Goal: Find contact information: Find contact information

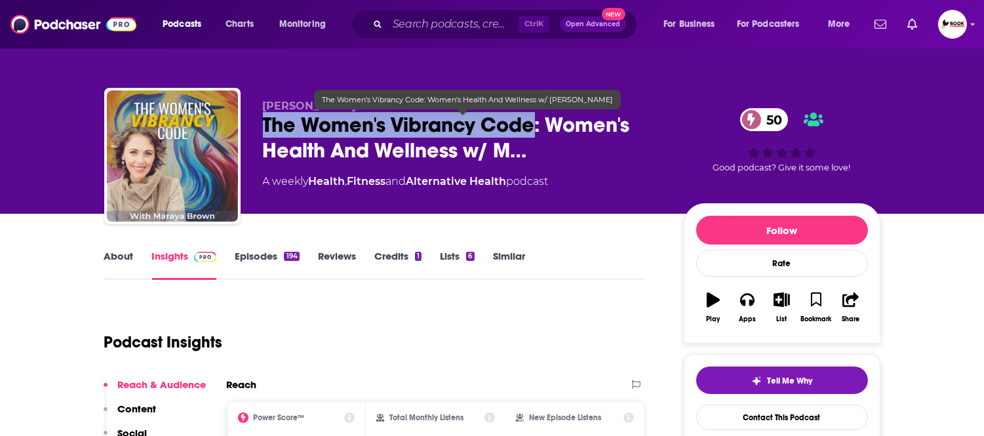
drag, startPoint x: 534, startPoint y: 131, endPoint x: 262, endPoint y: 131, distance: 272.0
click at [263, 131] on span "The Women's Vibrancy Code: Women's Health And Wellness w/ M…" at bounding box center [463, 137] width 400 height 51
copy h2 "The Women's Vibrancy Code"
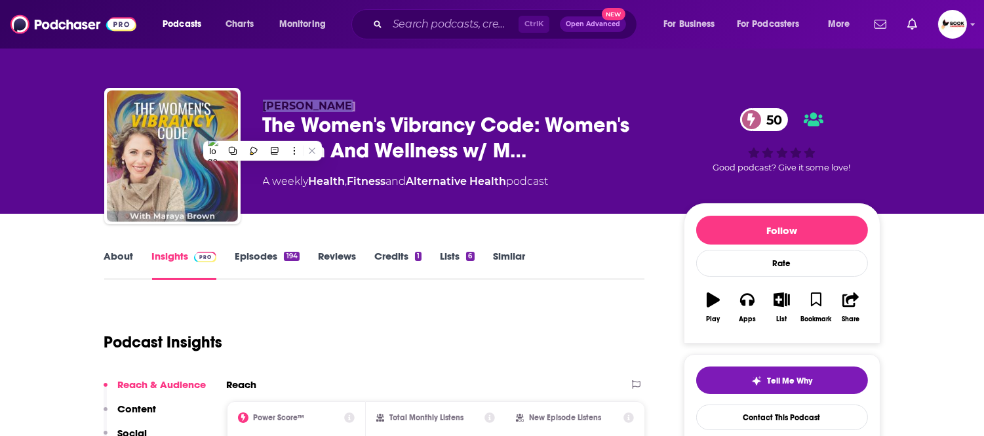
drag, startPoint x: 256, startPoint y: 88, endPoint x: 370, endPoint y: 104, distance: 115.0
click at [346, 95] on div "Maraya Brown The Women's Vibrancy Code: Women's Health And Wellness w/ M… 50 A …" at bounding box center [492, 159] width 776 height 142
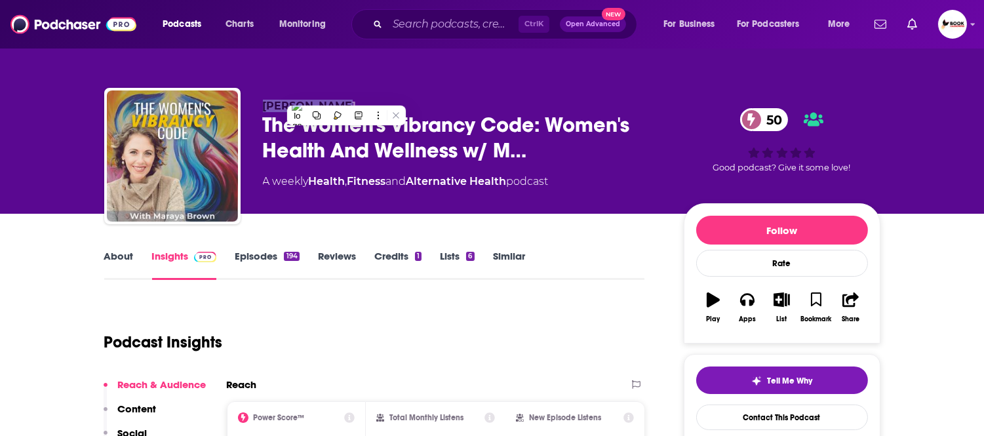
copy span "Maraya Brown"
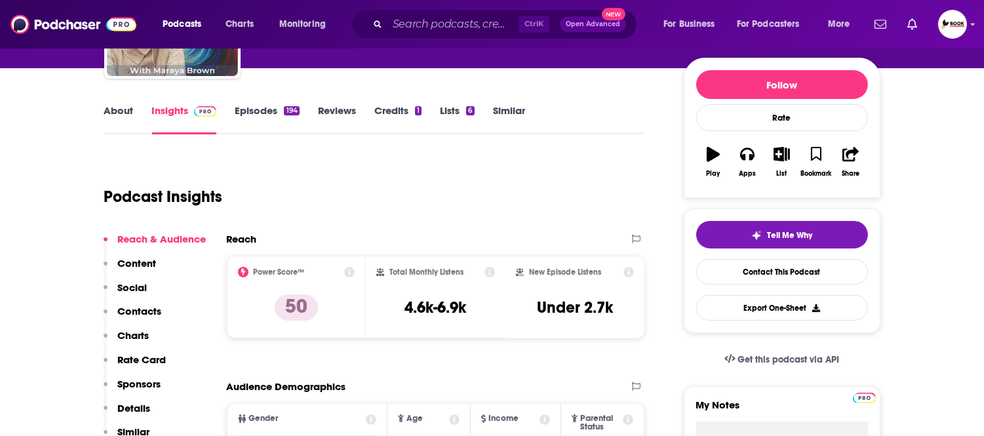
click at [151, 315] on p "Contacts" at bounding box center [140, 311] width 44 height 12
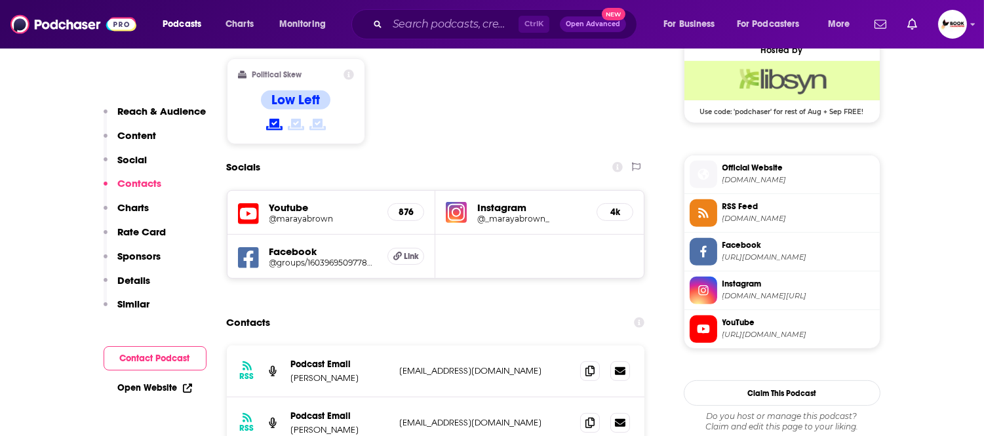
scroll to position [1125, 0]
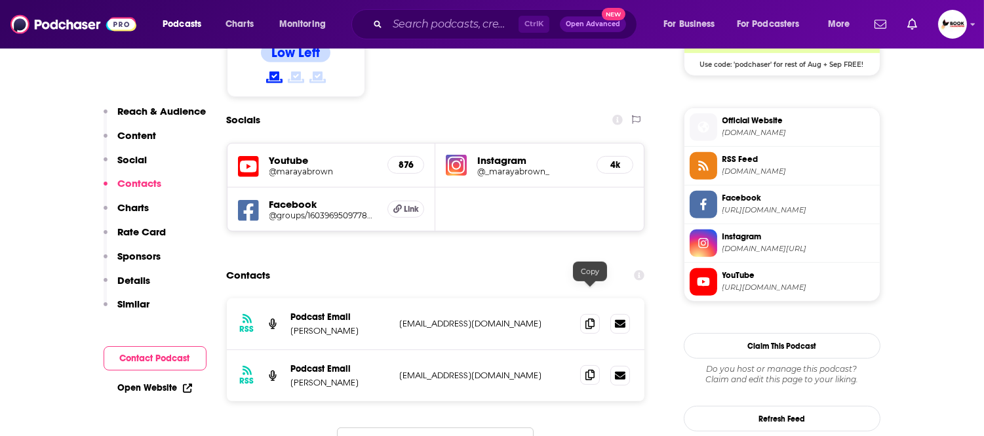
click at [592, 370] on icon at bounding box center [589, 375] width 9 height 10
click at [159, 390] on link "Open Website" at bounding box center [155, 387] width 74 height 11
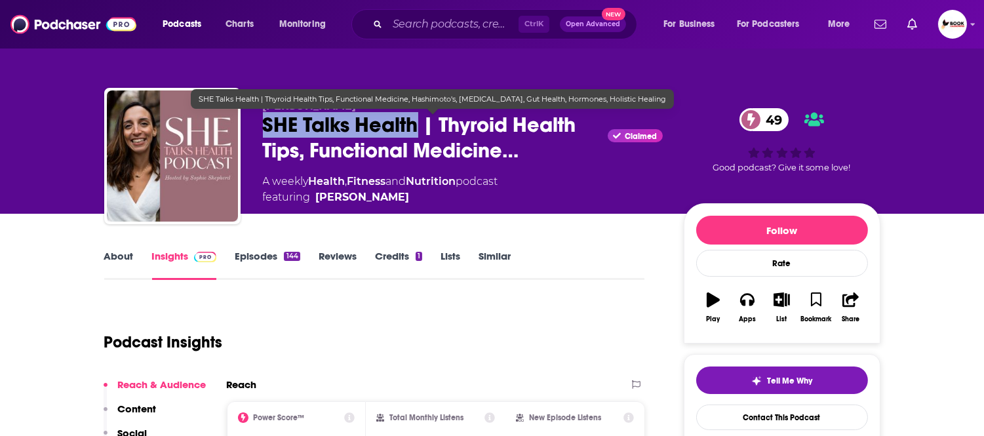
drag, startPoint x: 263, startPoint y: 128, endPoint x: 414, endPoint y: 128, distance: 150.1
click at [414, 128] on span "SHE Talks Health | Thyroid Health Tips, Functional Medicine…" at bounding box center [433, 137] width 340 height 51
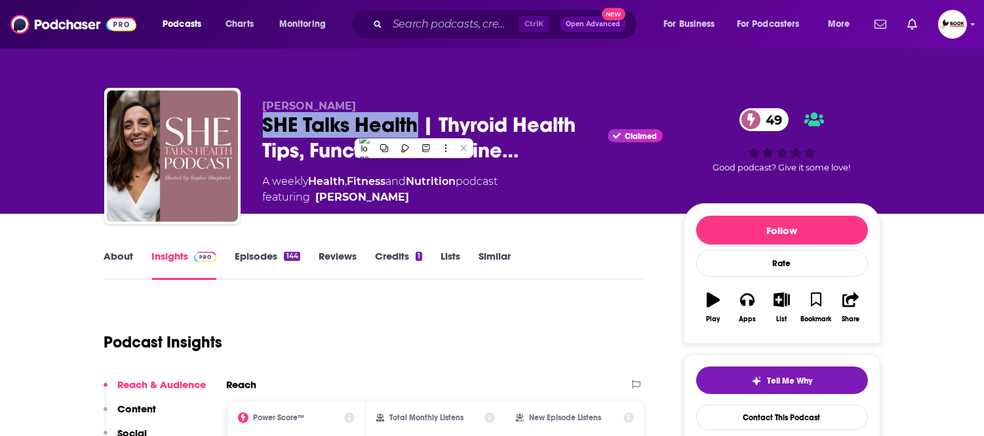
copy h2 "SHE Talks Health"
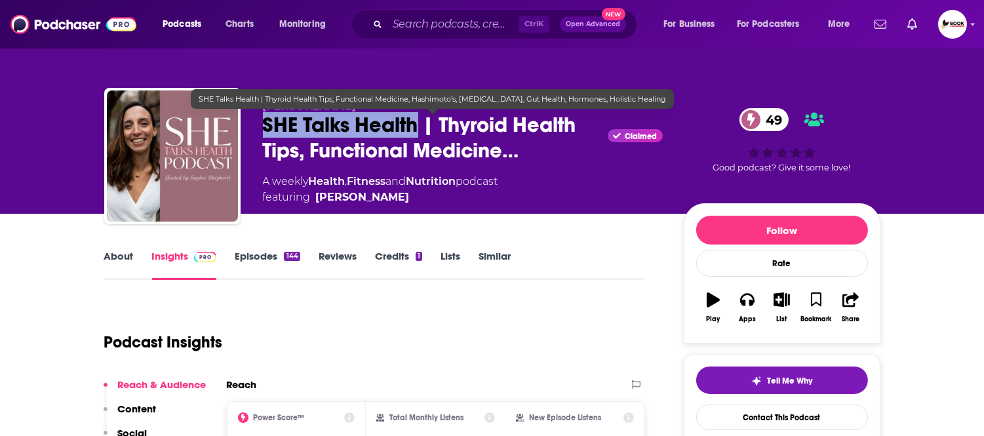
copy h2 "SHE Talks Health"
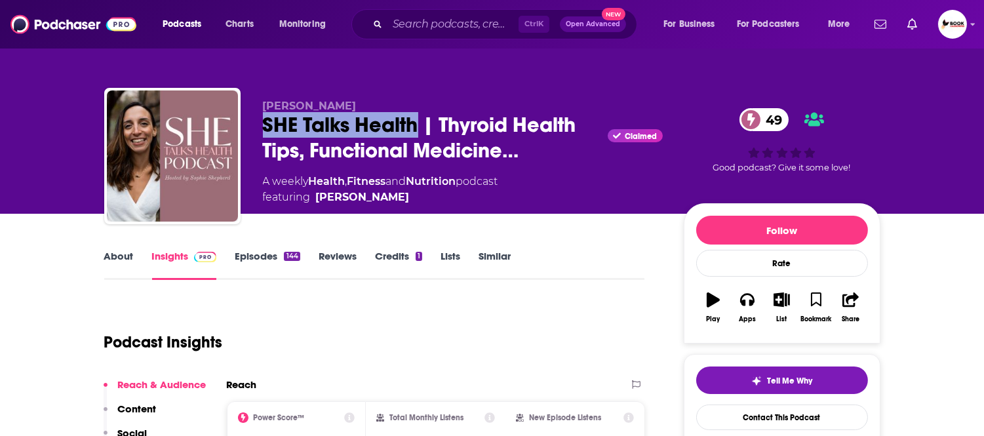
drag, startPoint x: 364, startPoint y: 102, endPoint x: 258, endPoint y: 101, distance: 106.2
click at [258, 101] on div "Sophie Shepherd SHE Talks Health | Thyroid Health Tips, Functional Medicine… Cl…" at bounding box center [492, 159] width 776 height 142
copy span "Sophie Shepherd"
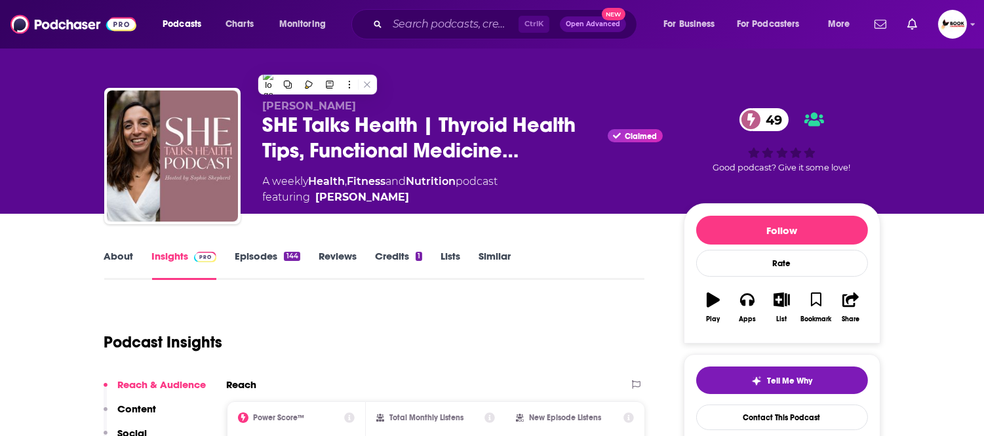
drag, startPoint x: 16, startPoint y: 165, endPoint x: 23, endPoint y: 173, distance: 11.2
click at [16, 165] on div "Sophie Shepherd SHE Talks Health | Thyroid Health Tips, Functional Medicine… Cl…" at bounding box center [492, 107] width 984 height 214
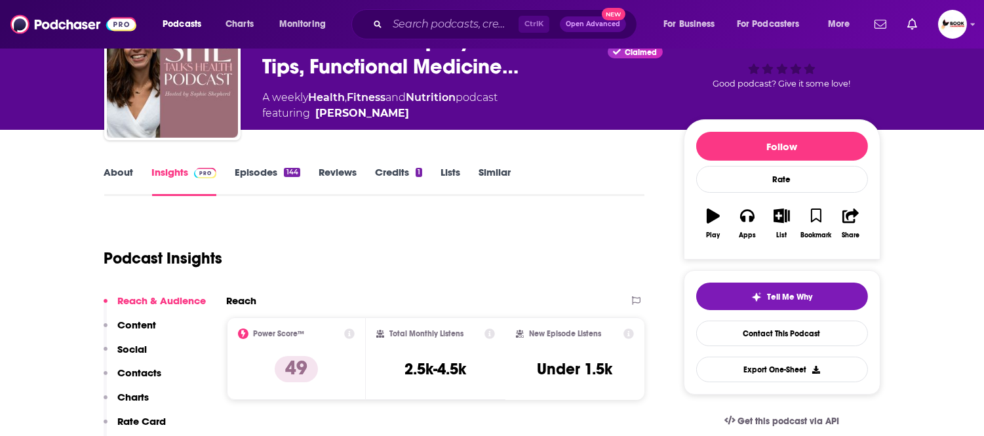
scroll to position [291, 0]
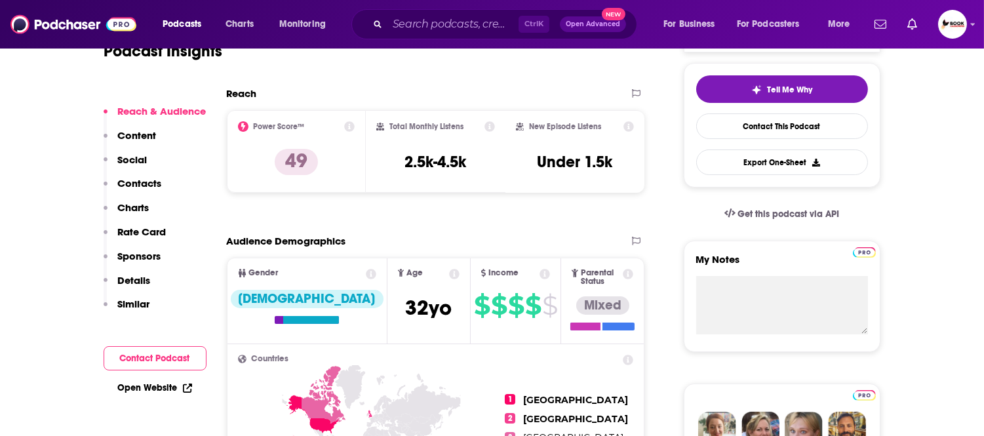
click at [151, 187] on p "Contacts" at bounding box center [140, 183] width 44 height 12
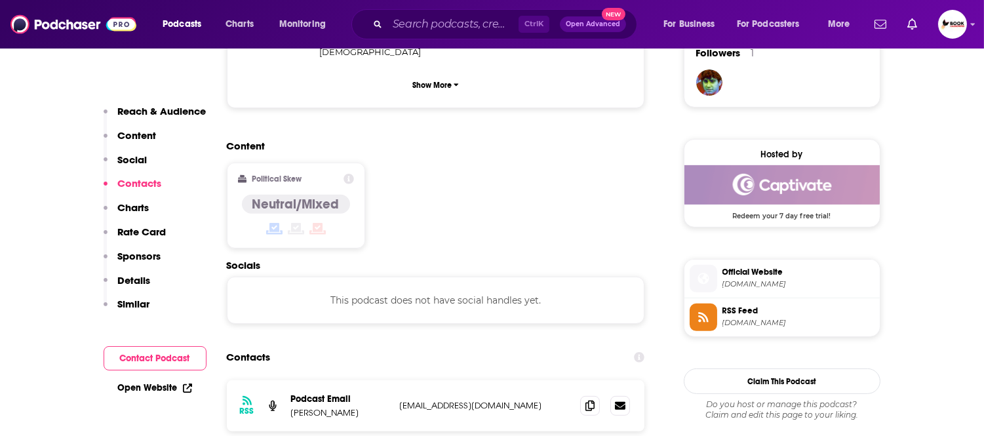
scroll to position [1056, 0]
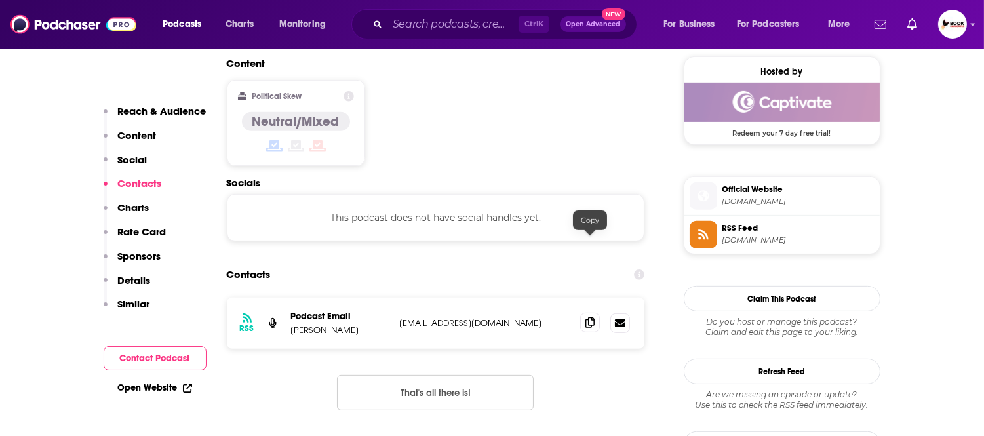
click at [591, 317] on icon at bounding box center [589, 322] width 9 height 10
click at [185, 384] on icon at bounding box center [187, 388] width 9 height 9
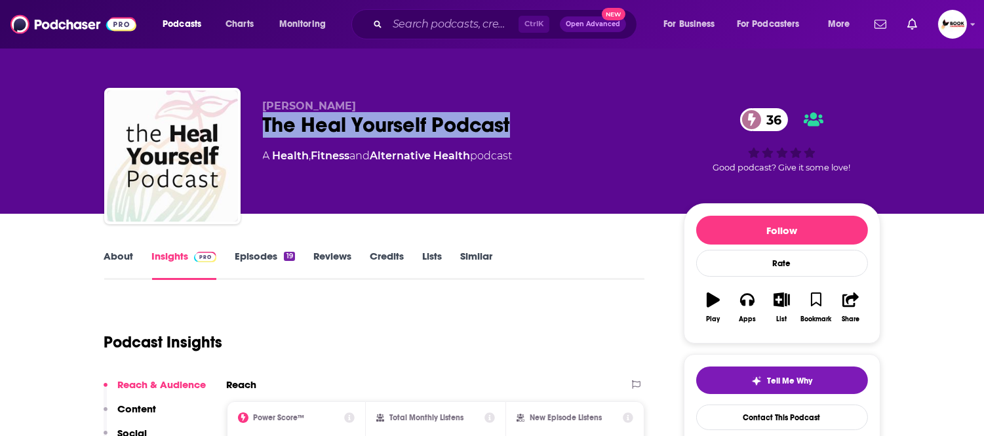
drag, startPoint x: 258, startPoint y: 128, endPoint x: 535, endPoint y: 128, distance: 277.2
click at [535, 128] on div "Theresa Piela The Heal Yourself Podcast 36 A Health , Fitness and Alternative H…" at bounding box center [492, 159] width 776 height 142
copy h2 "The Heal Yourself Podcast"
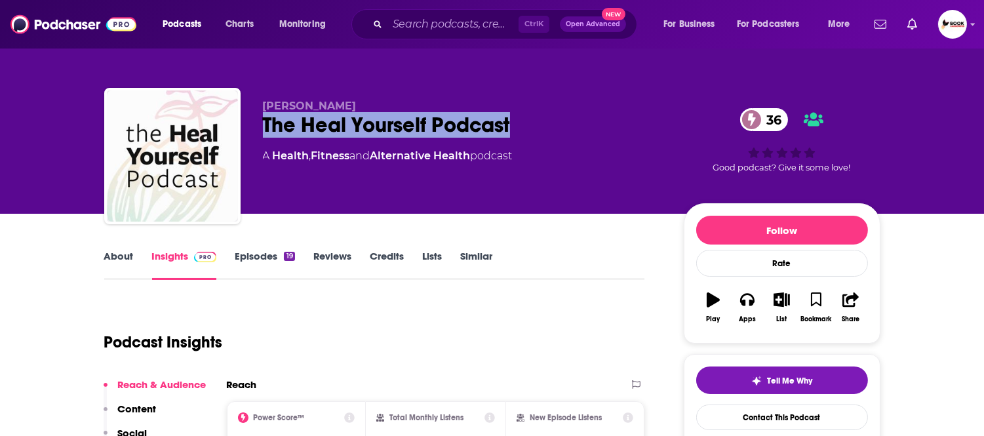
copy h2 "The Heal Yourself Podcast"
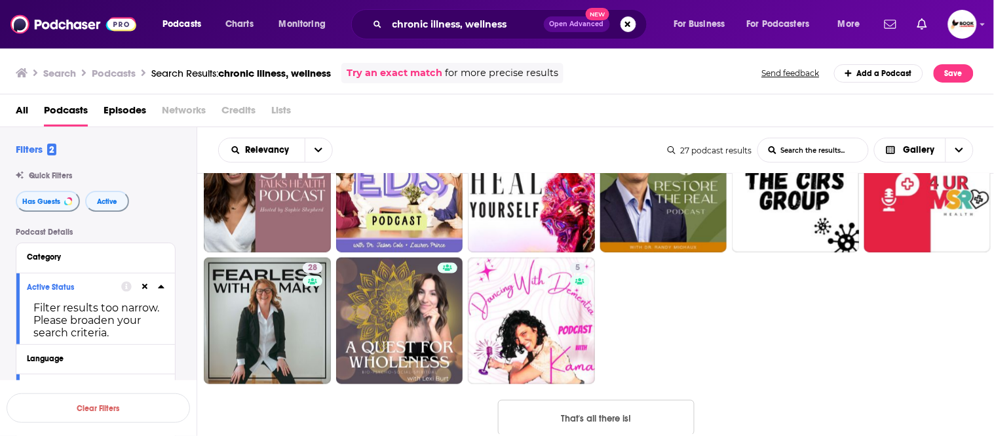
scroll to position [482, 0]
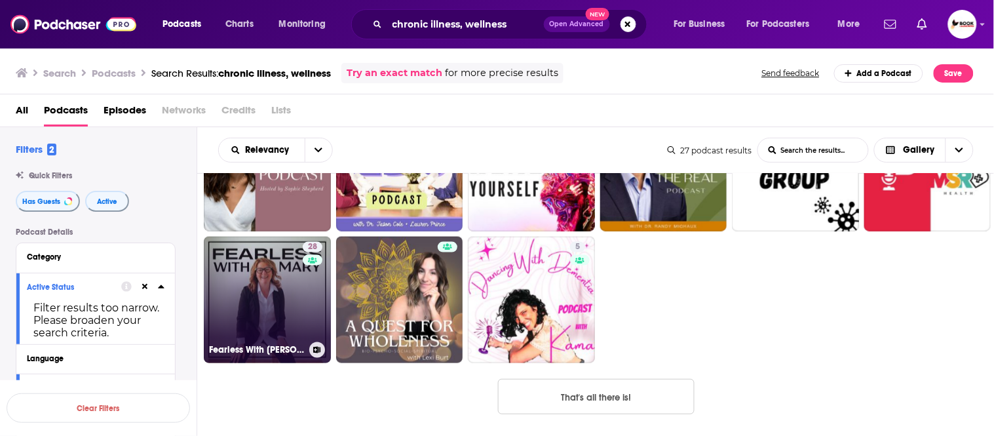
click at [244, 321] on link "28 Fearless With Mary" at bounding box center [267, 300] width 127 height 127
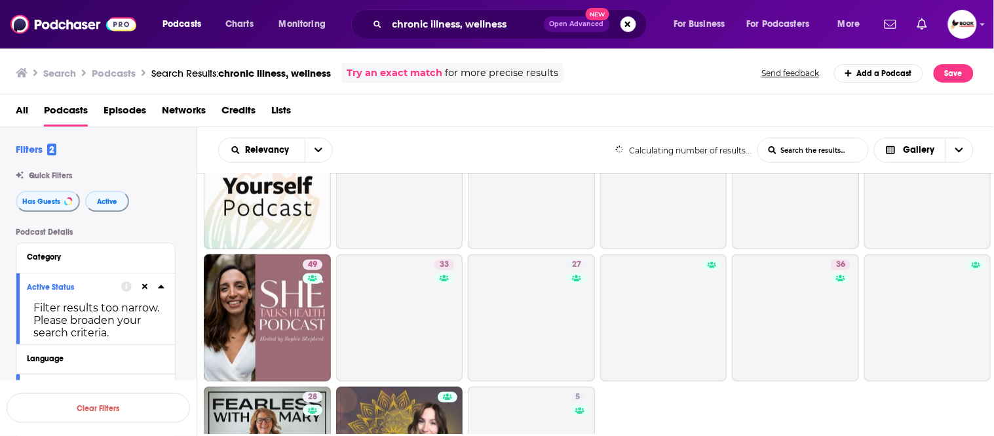
scroll to position [482, 0]
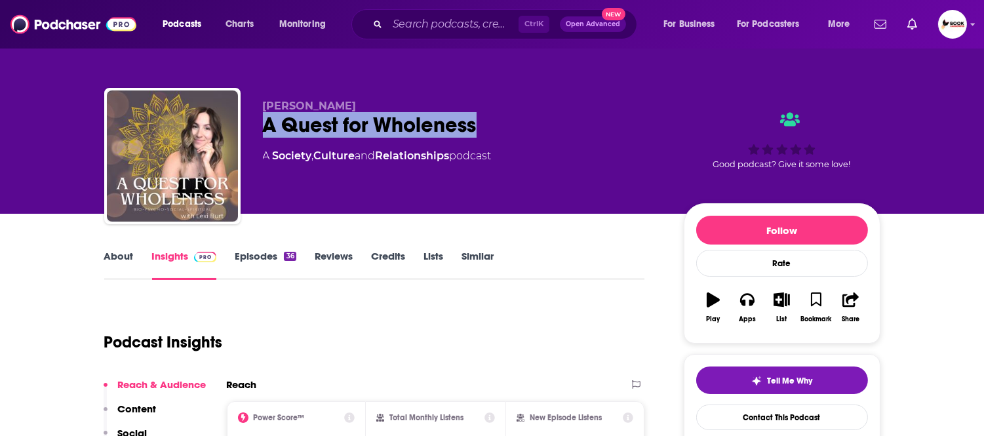
drag, startPoint x: 258, startPoint y: 130, endPoint x: 478, endPoint y: 130, distance: 220.2
click at [478, 130] on div "Lexi Burt A Quest for Wholeness A Society , Culture and Relationships podcast G…" at bounding box center [492, 159] width 776 height 142
copy h2 "A Quest for Wholeness"
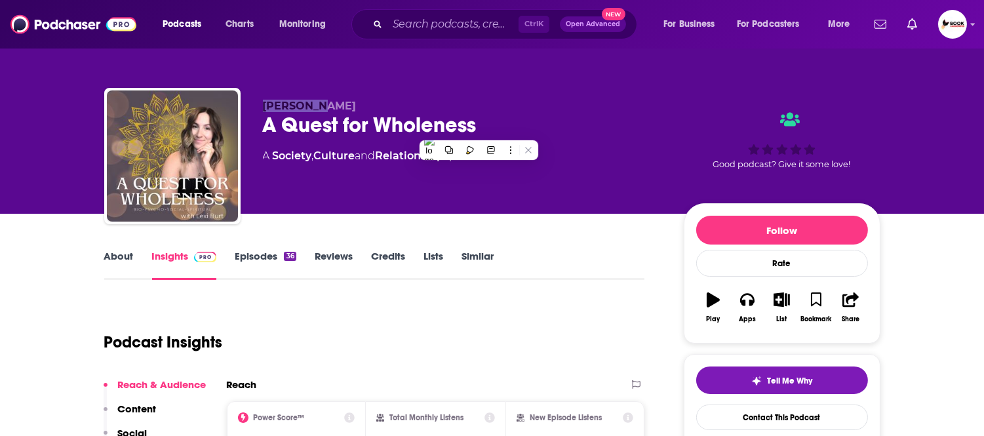
drag, startPoint x: 319, startPoint y: 100, endPoint x: 262, endPoint y: 104, distance: 56.5
click at [263, 104] on p "Lexi Burt" at bounding box center [463, 106] width 400 height 12
copy span "Lexi Burt"
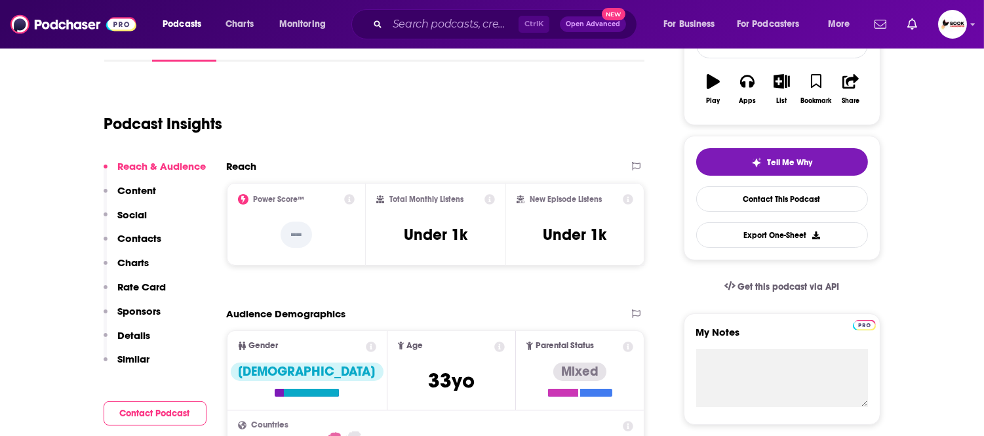
click at [141, 236] on p "Contacts" at bounding box center [140, 238] width 44 height 12
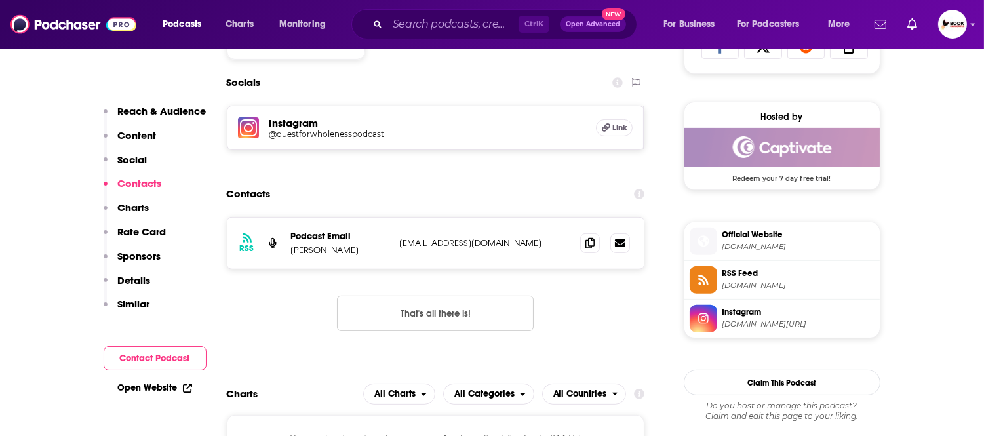
scroll to position [906, 0]
click at [584, 244] on span at bounding box center [590, 242] width 20 height 20
click at [172, 387] on link "Open Website" at bounding box center [155, 387] width 74 height 11
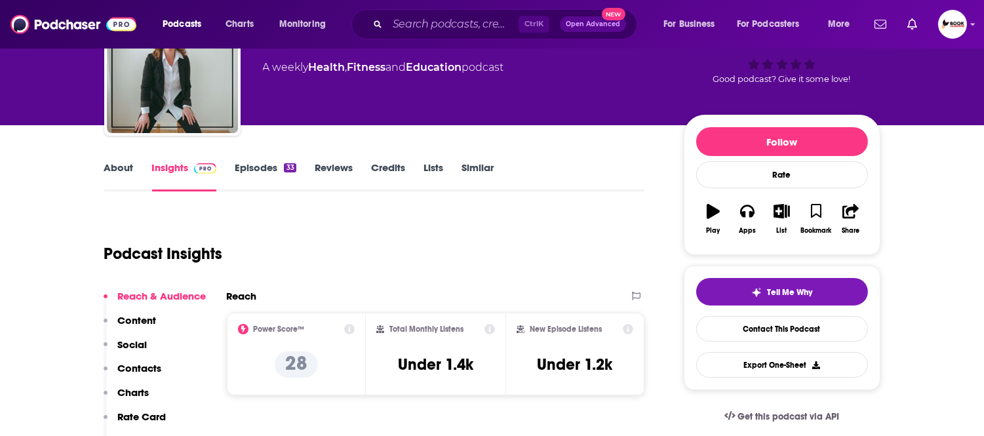
scroll to position [146, 0]
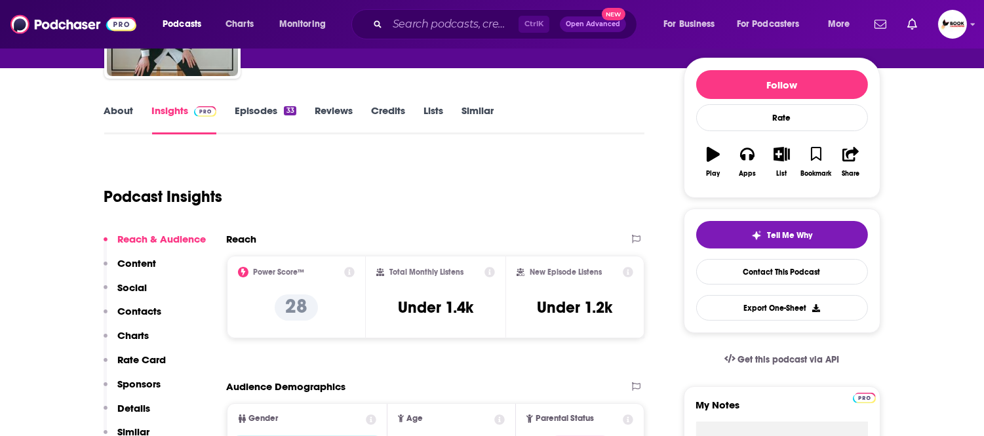
click at [130, 311] on p "Contacts" at bounding box center [140, 311] width 44 height 12
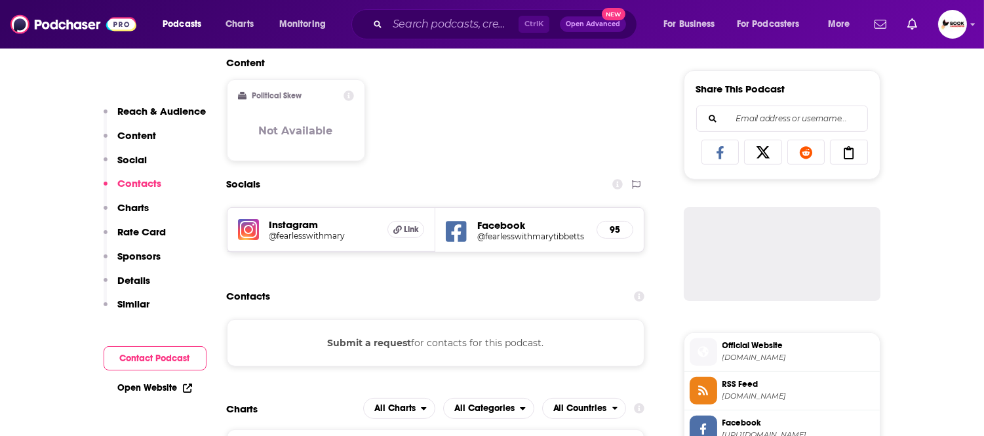
scroll to position [903, 0]
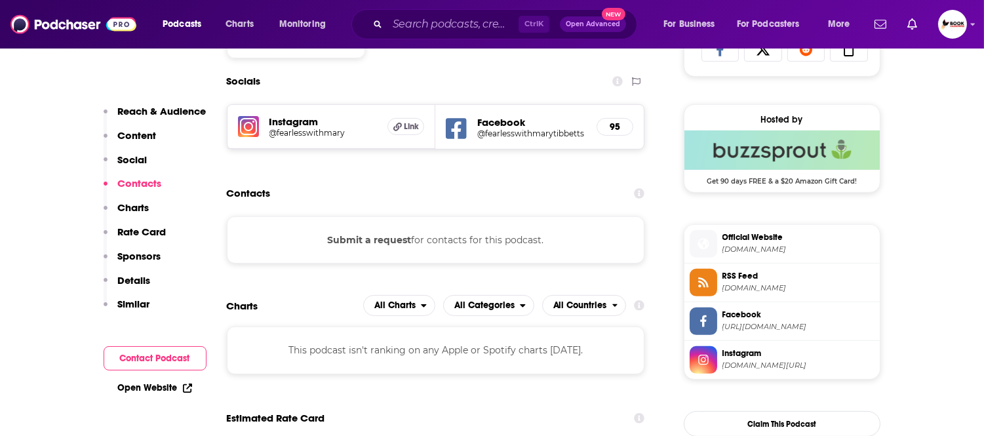
click at [495, 132] on h5 "@fearlesswithmarytibbetts" at bounding box center [531, 133] width 109 height 10
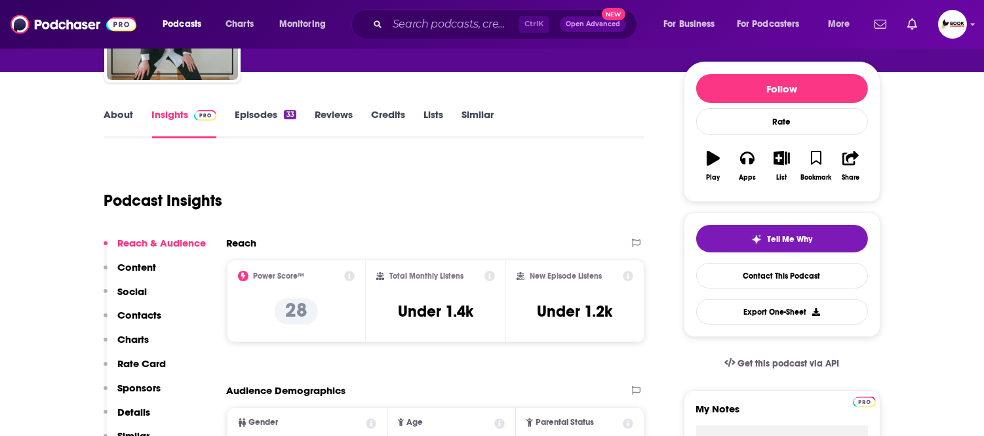
scroll to position [0, 0]
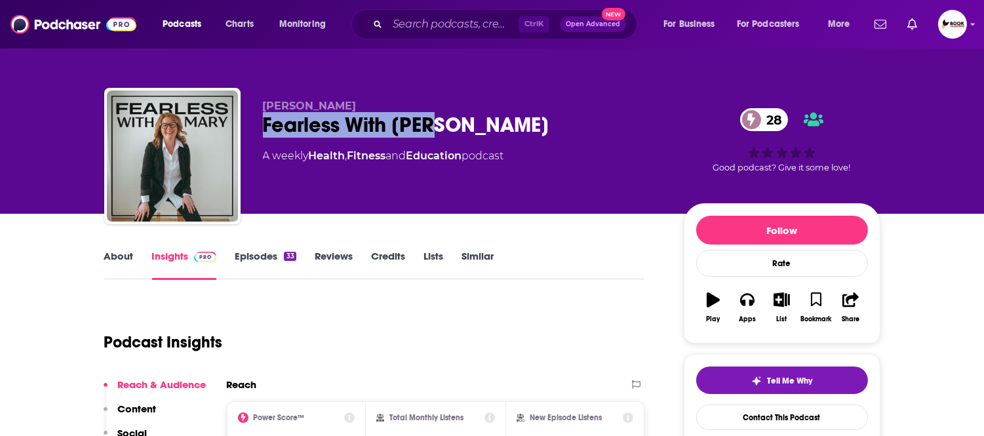
drag, startPoint x: 262, startPoint y: 132, endPoint x: 518, endPoint y: 134, distance: 255.6
click at [518, 134] on div "Fearless With [PERSON_NAME] 28" at bounding box center [463, 125] width 400 height 26
copy h2 "Fearless With [PERSON_NAME]"
click at [121, 256] on link "About" at bounding box center [118, 265] width 29 height 30
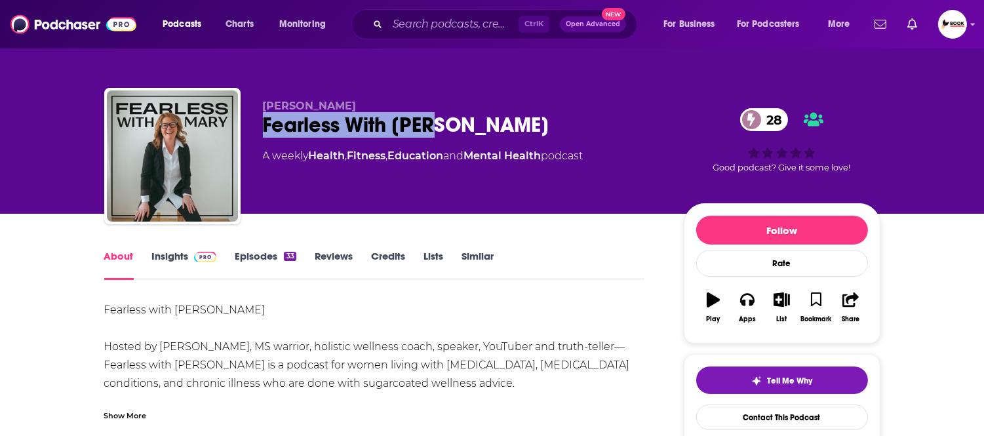
drag, startPoint x: 264, startPoint y: 136, endPoint x: 475, endPoint y: 135, distance: 210.4
click at [475, 135] on div "Fearless With [PERSON_NAME] 28" at bounding box center [463, 125] width 400 height 26
copy h1 "Fearless With [PERSON_NAME]"
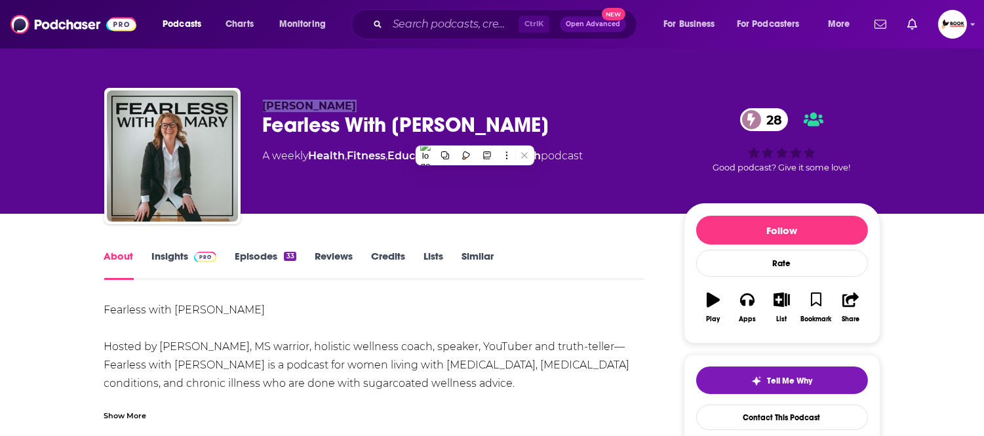
drag, startPoint x: 379, startPoint y: 100, endPoint x: 258, endPoint y: 105, distance: 121.4
click at [258, 105] on div "[PERSON_NAME] Fearless With [PERSON_NAME] 28 A weekly Health , Fitness , Educat…" at bounding box center [492, 159] width 776 height 142
copy span "[PERSON_NAME]"
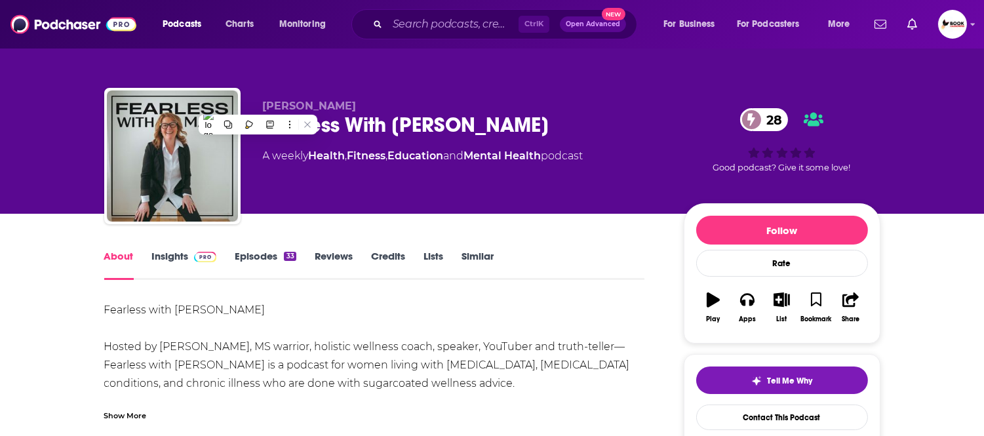
drag, startPoint x: 27, startPoint y: 194, endPoint x: 69, endPoint y: 201, distance: 42.6
click at [27, 194] on div "[PERSON_NAME] Fearless With [PERSON_NAME] 28 A weekly Health , Fitness , Educat…" at bounding box center [492, 107] width 984 height 214
click at [156, 256] on link "Insights" at bounding box center [184, 265] width 65 height 30
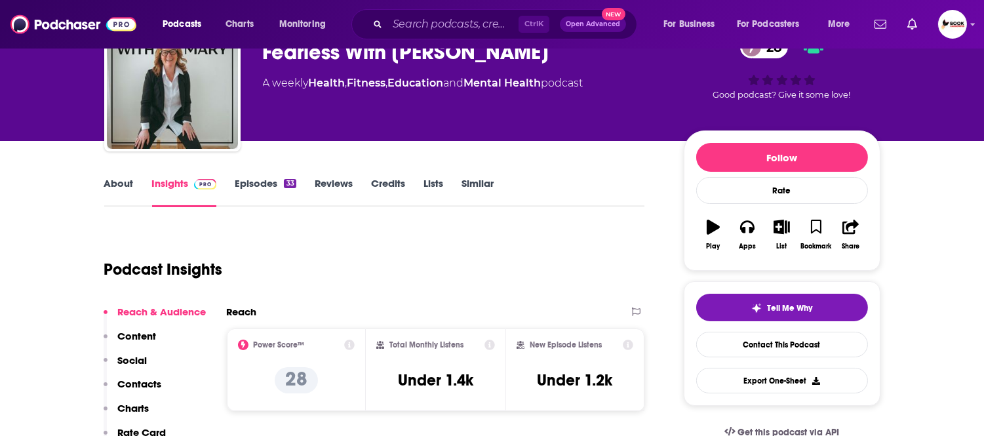
click at [152, 385] on p "Contacts" at bounding box center [140, 384] width 44 height 12
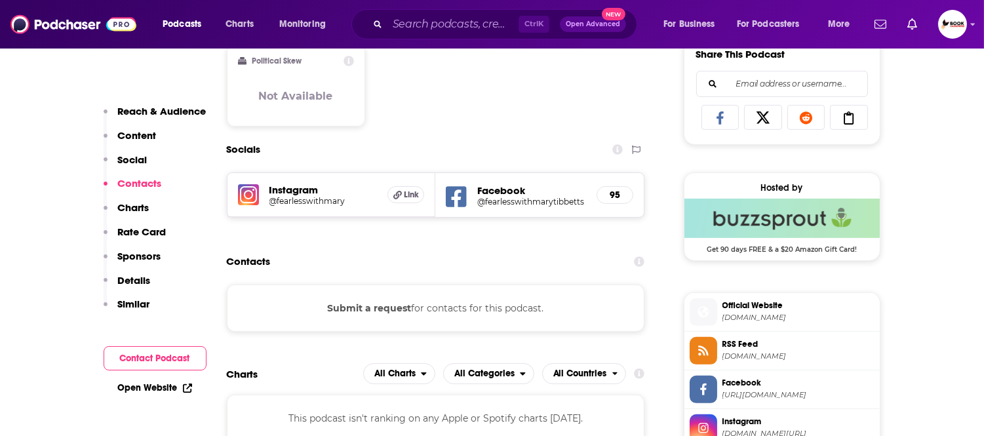
scroll to position [903, 0]
